Goal: Navigation & Orientation: Go to known website

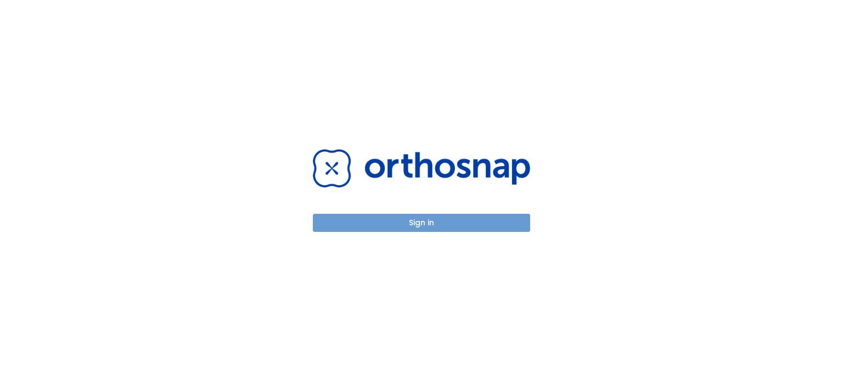
click at [443, 222] on button "Sign in" at bounding box center [421, 223] width 217 height 18
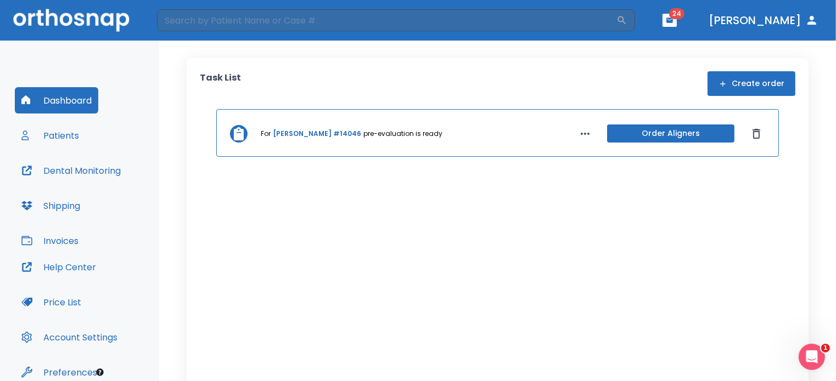
click at [580, 132] on icon "button" at bounding box center [584, 133] width 13 height 13
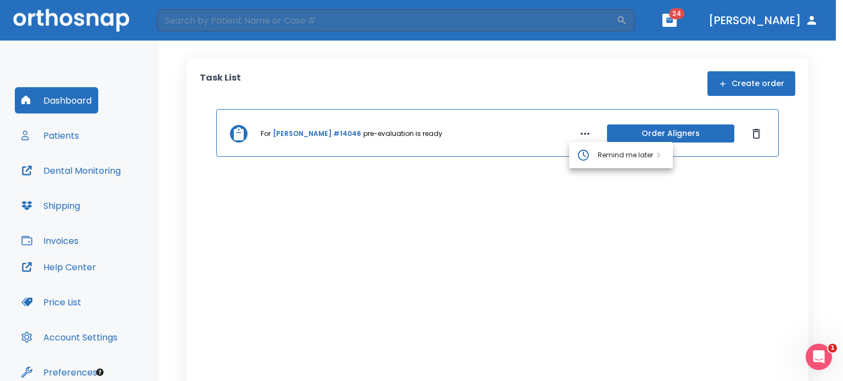
click at [550, 130] on div at bounding box center [421, 190] width 843 height 381
